Goal: Information Seeking & Learning: Check status

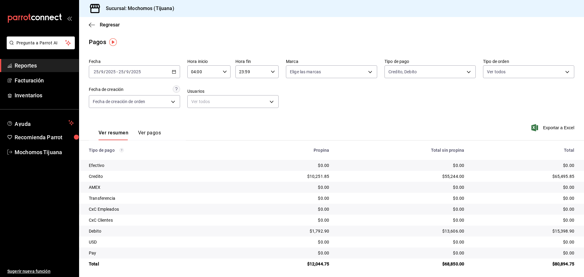
click at [161, 73] on div "[DATE] [DATE] - [DATE] [DATE]" at bounding box center [134, 71] width 91 height 13
click at [102, 23] on span "Regresar" at bounding box center [110, 25] width 20 height 6
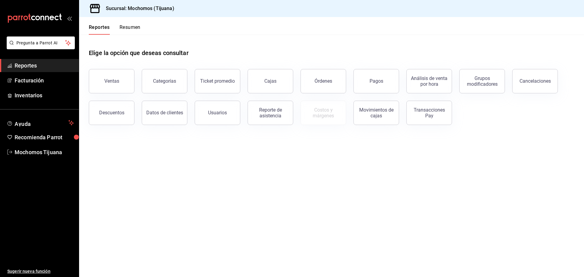
click at [103, 28] on button "Reportes" at bounding box center [99, 29] width 21 height 10
click at [381, 78] on div "Pagos" at bounding box center [377, 81] width 14 height 6
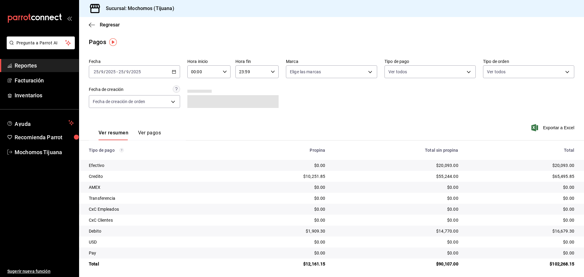
click at [223, 70] on icon "button" at bounding box center [225, 72] width 4 height 4
click at [196, 116] on span "04" at bounding box center [197, 115] width 12 height 5
type input "04:00"
click at [465, 70] on div at bounding box center [292, 138] width 584 height 277
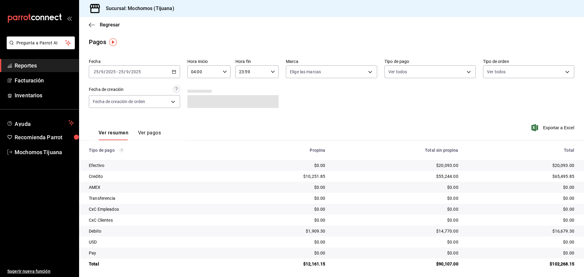
click at [465, 70] on body "Pregunta a Parrot AI Reportes Facturación Inventarios Ayuda Recomienda Parrot M…" at bounding box center [292, 138] width 584 height 277
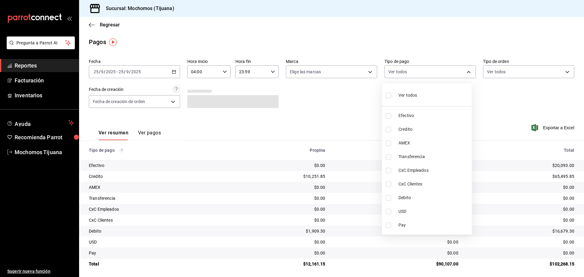
click at [388, 128] on input "checkbox" at bounding box center [388, 129] width 5 height 5
checkbox input "true"
type input "a27a072c-b141-4985-9f83-ae60dbe2196b"
click at [393, 197] on input "checkbox" at bounding box center [391, 197] width 5 height 5
checkbox input "true"
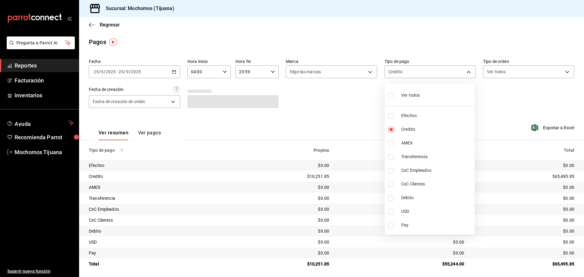
type input "a27a072c-b141-4985-9f83-ae60dbe2196b,b7370aa5-450f-4a05-bab4-2784151f97fb"
click at [388, 96] on input "checkbox" at bounding box center [388, 95] width 5 height 5
checkbox input "true"
type input "e823c082-5bf3-4e6e-b961-f7623faa40a9,a27a072c-b141-4985-9f83-ae60dbe2196b,28e67…"
checkbox input "true"
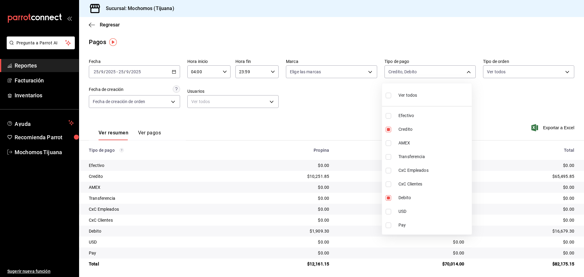
checkbox input "true"
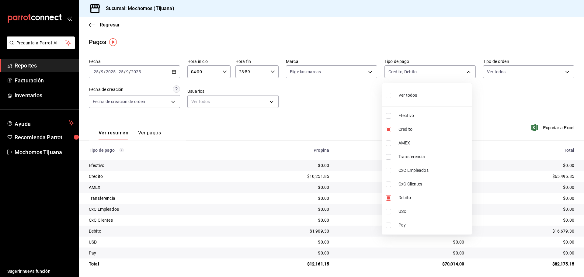
checkbox input "true"
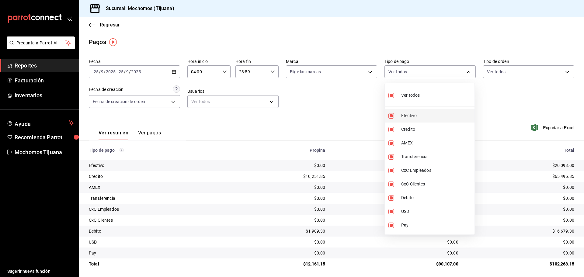
click at [392, 114] on input "checkbox" at bounding box center [391, 115] width 5 height 5
checkbox input "false"
type input "a27a072c-b141-4985-9f83-ae60dbe2196b,28e6766c-6e41-41a5-b016-1ca13c0f3524,7a54d…"
checkbox input "false"
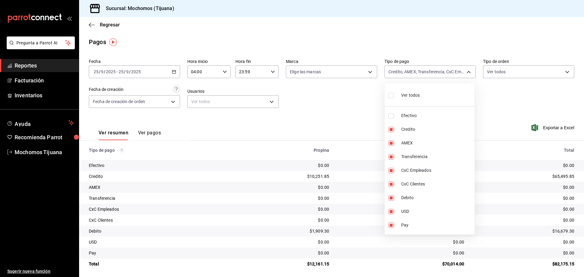
click at [388, 98] on li "Ver todos" at bounding box center [430, 95] width 90 height 18
type input "e823c082-5bf3-4e6e-b961-f7623faa40a9,a27a072c-b141-4985-9f83-ae60dbe2196b,28e67…"
checkbox input "true"
click at [392, 96] on input "checkbox" at bounding box center [391, 95] width 5 height 5
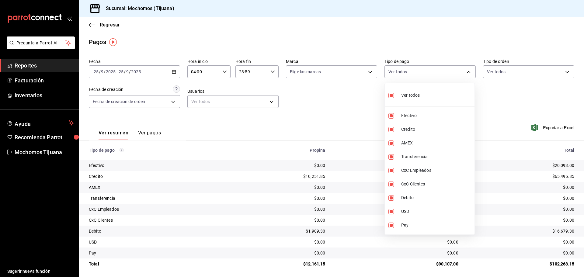
checkbox input "false"
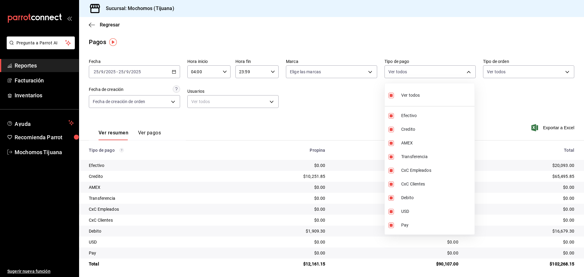
checkbox input "false"
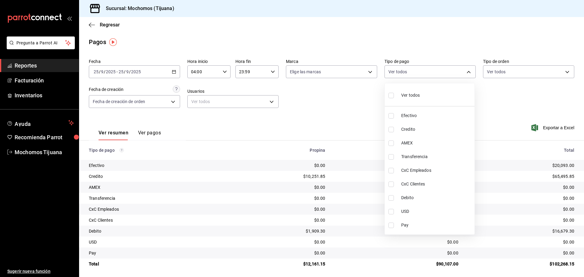
click at [351, 104] on div at bounding box center [292, 138] width 584 height 277
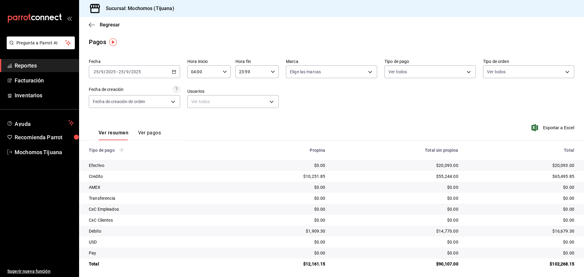
click at [438, 176] on div "$55,244.00" at bounding box center [396, 176] width 123 height 6
click at [313, 177] on div "$10,251.85" at bounding box center [281, 176] width 89 height 6
click at [442, 163] on div "$20,093.00" at bounding box center [396, 165] width 123 height 6
